Goal: Transaction & Acquisition: Purchase product/service

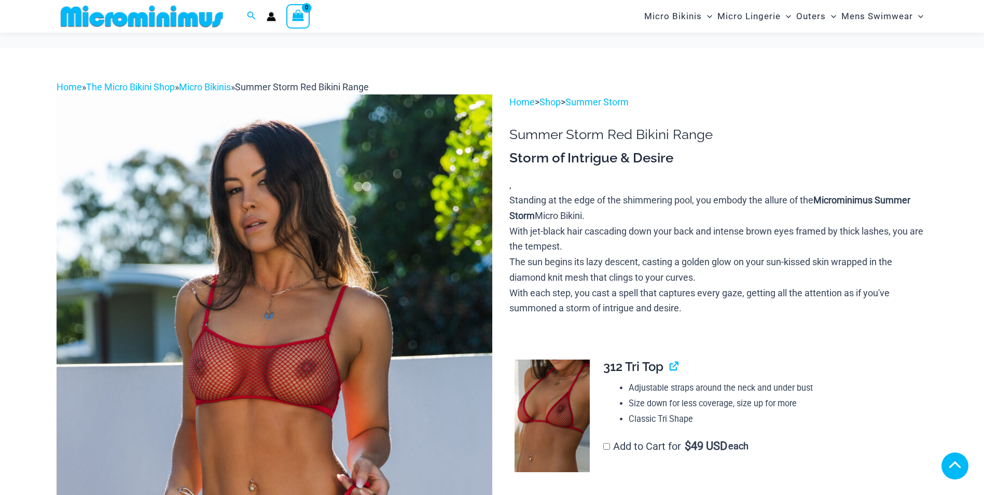
scroll to position [259, 0]
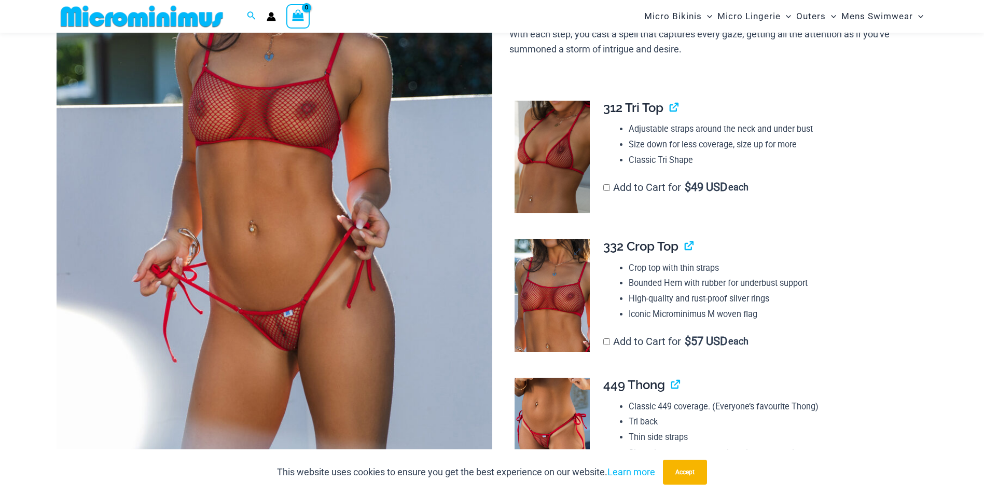
click at [556, 293] on img at bounding box center [551, 295] width 75 height 113
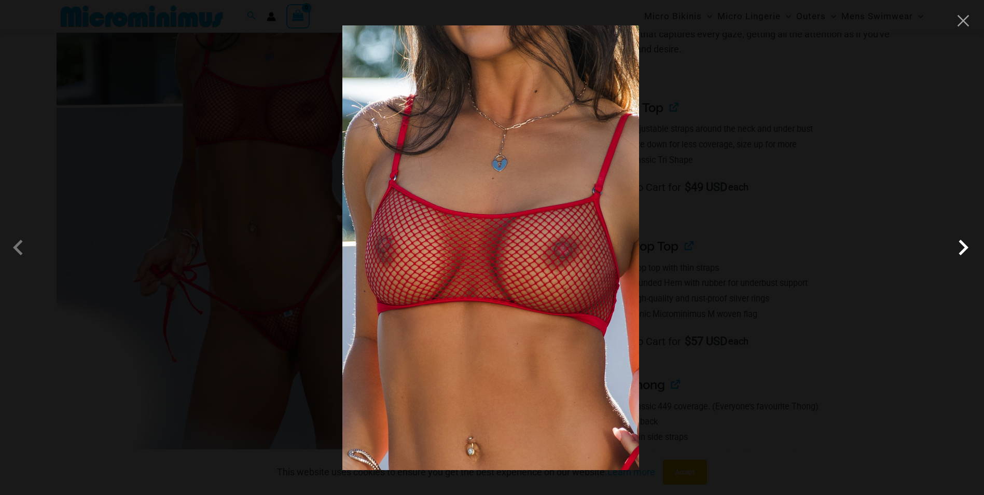
click at [962, 251] on span at bounding box center [962, 247] width 31 height 31
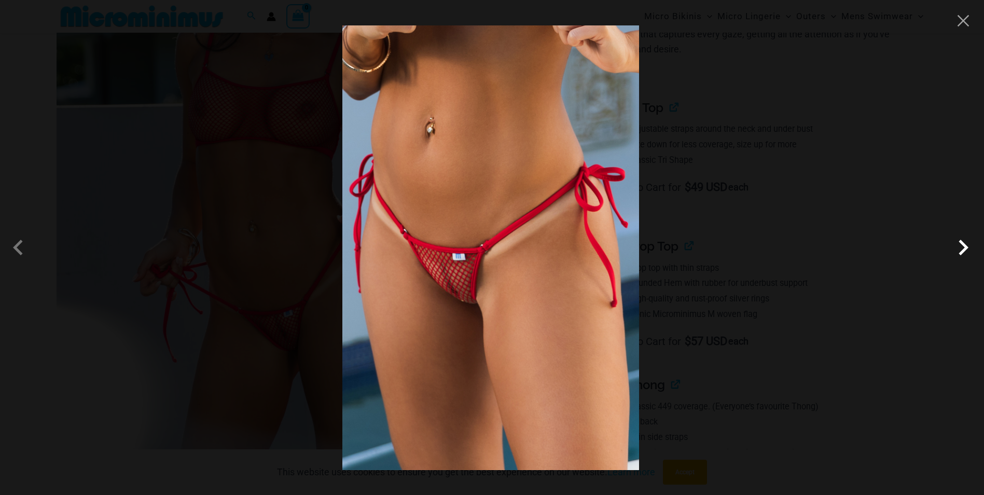
click at [962, 251] on span at bounding box center [962, 247] width 31 height 31
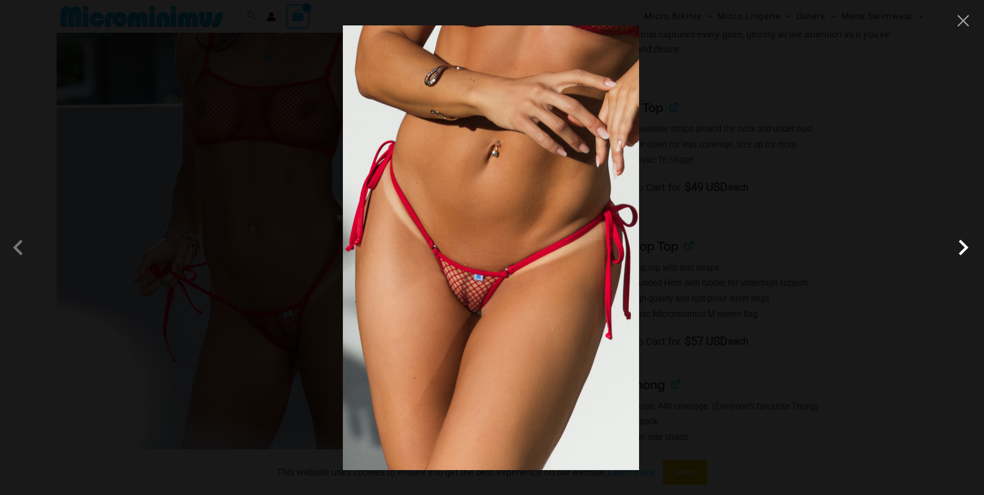
click at [962, 251] on span at bounding box center [962, 247] width 31 height 31
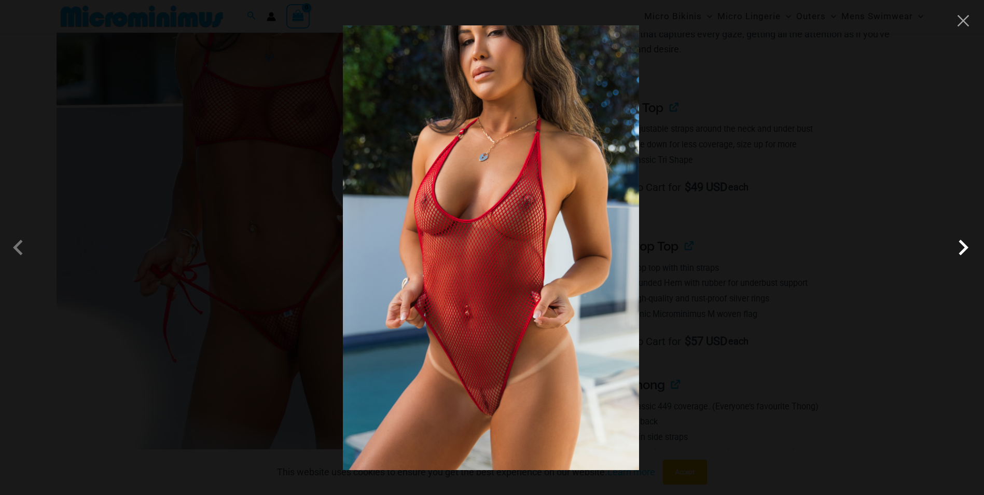
click at [962, 251] on span at bounding box center [962, 247] width 31 height 31
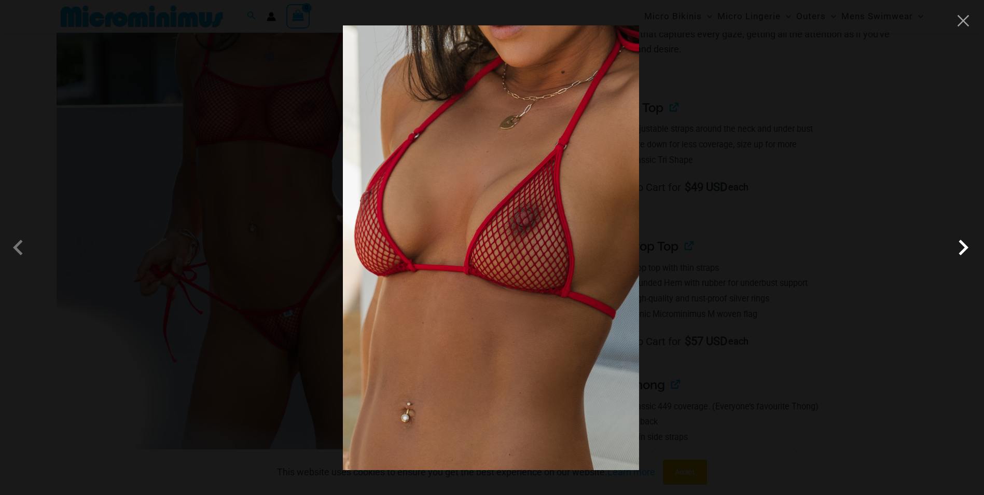
click at [962, 251] on span at bounding box center [962, 247] width 31 height 31
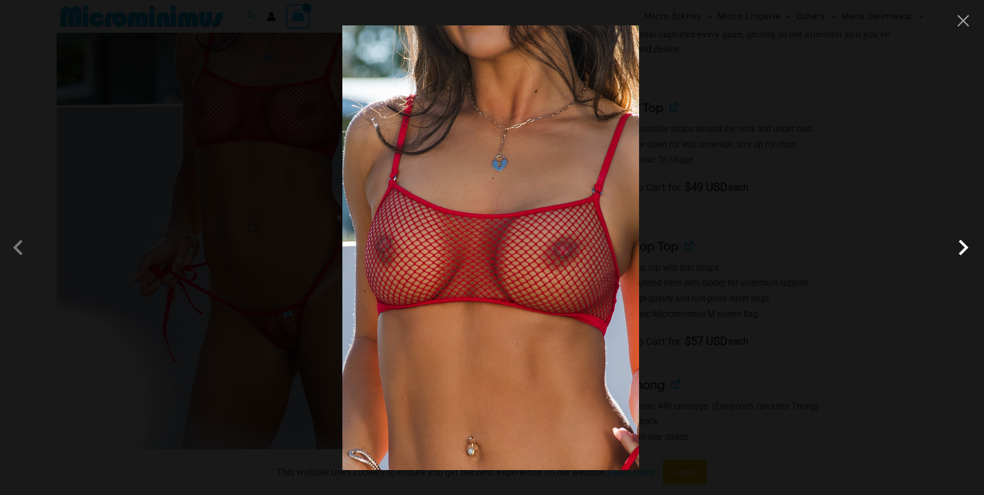
click at [962, 251] on span at bounding box center [962, 247] width 31 height 31
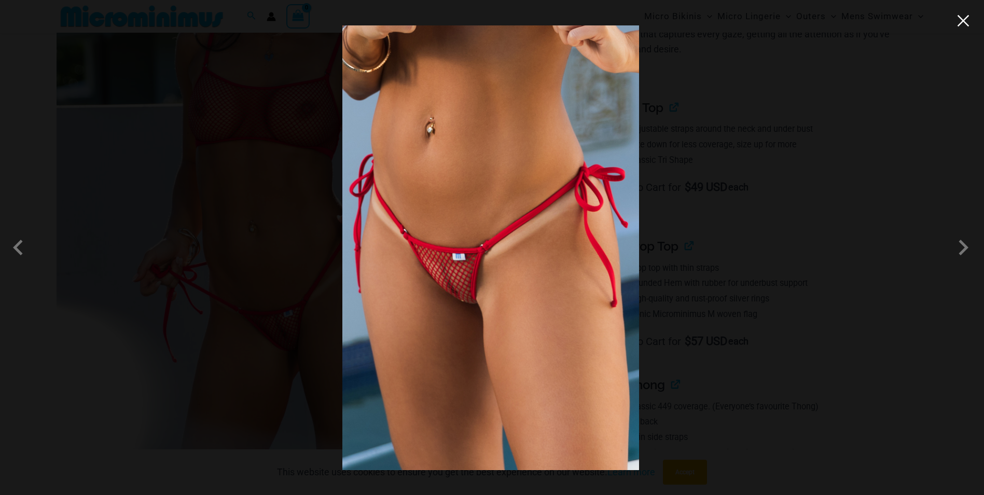
click at [959, 23] on button "Close" at bounding box center [963, 21] width 16 height 16
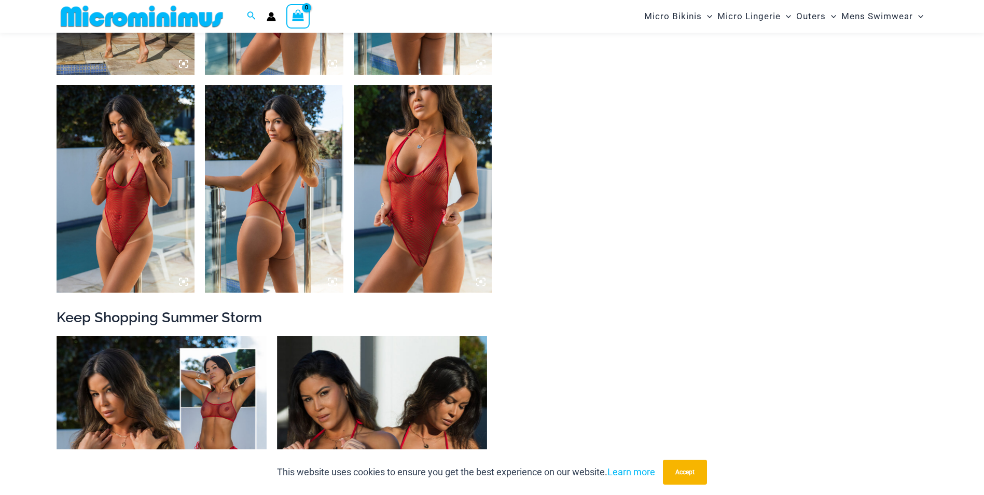
scroll to position [1607, 0]
